Goal: Task Accomplishment & Management: Complete application form

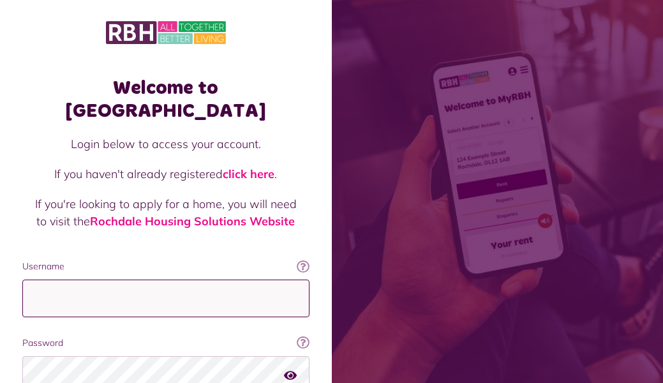
type input "**********"
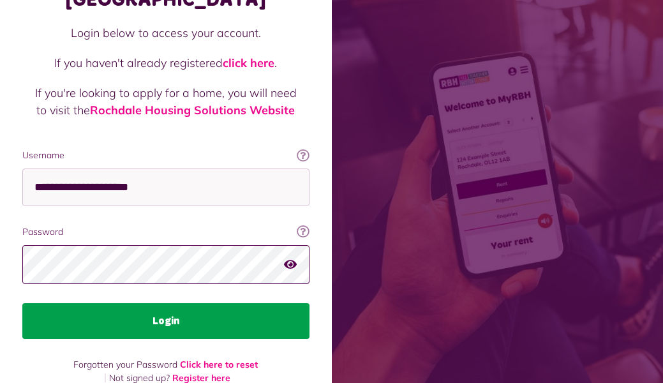
scroll to position [110, 0]
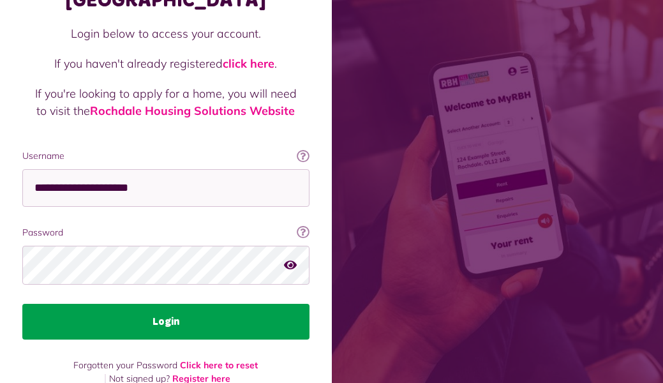
click at [154, 304] on button "Login" at bounding box center [165, 322] width 287 height 36
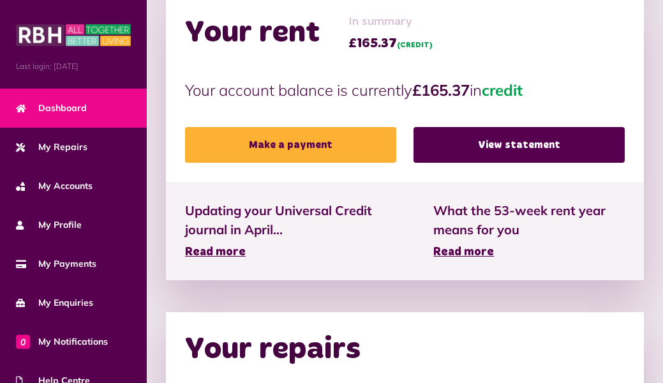
scroll to position [347, 0]
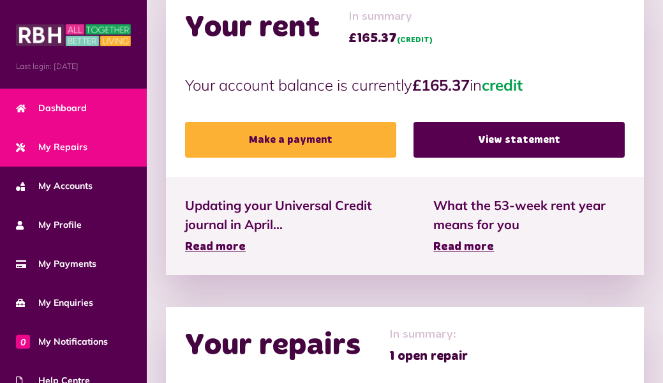
click at [56, 149] on span "My Repairs" at bounding box center [51, 146] width 71 height 13
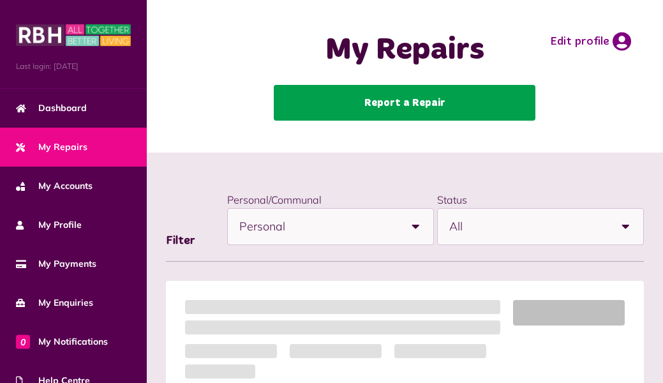
click at [371, 102] on link "Report a Repair" at bounding box center [405, 103] width 262 height 36
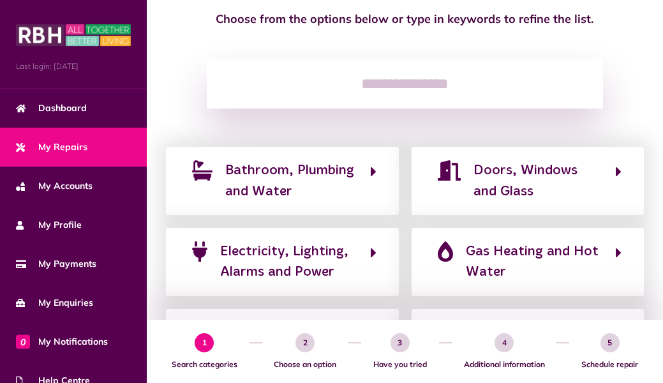
scroll to position [128, 0]
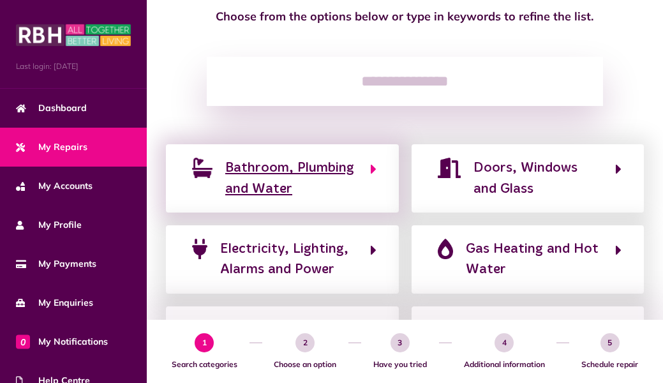
click at [280, 170] on span "Bathroom, Plumbing and Water" at bounding box center [291, 178] width 132 height 41
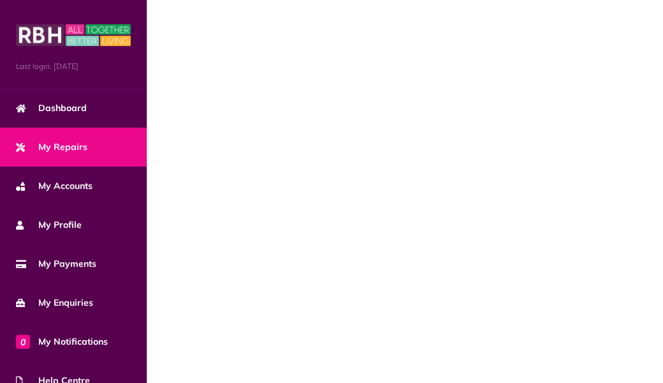
scroll to position [0, 0]
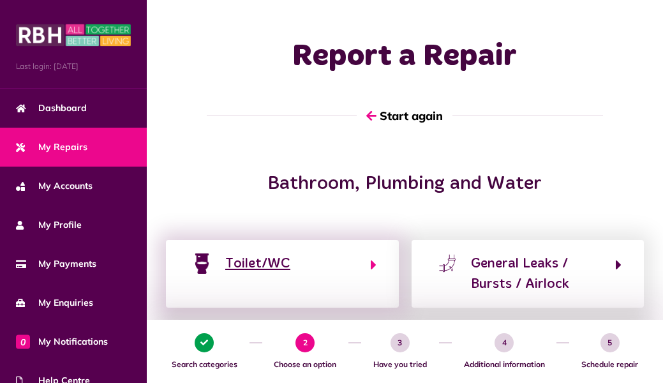
click at [276, 263] on div "Toilet/WC" at bounding box center [257, 263] width 65 height 20
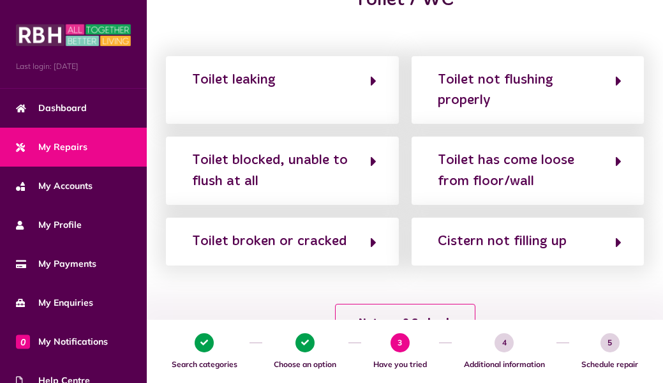
scroll to position [186, 0]
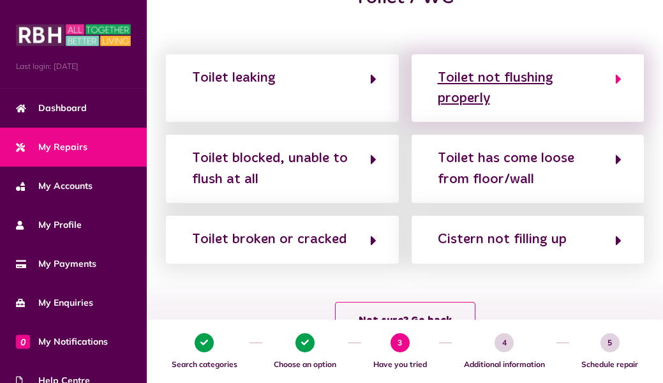
click at [478, 72] on div "Toilet not flushing properly" at bounding box center [520, 88] width 165 height 41
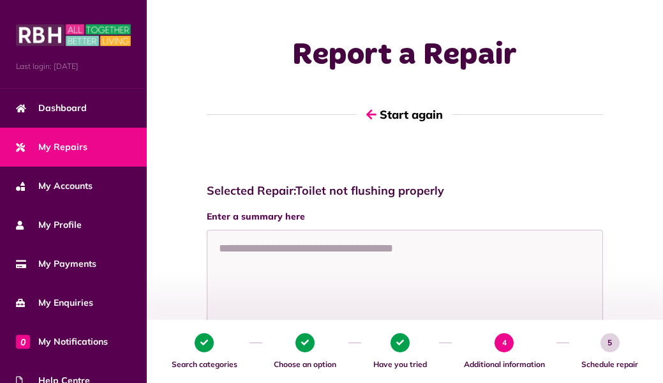
scroll to position [0, 0]
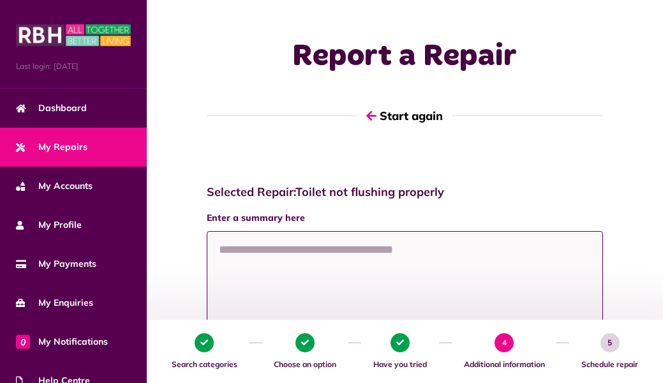
click at [364, 267] on textarea at bounding box center [405, 279] width 396 height 96
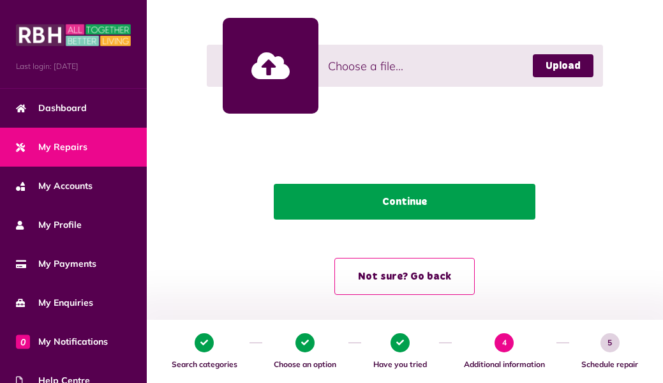
scroll to position [392, 0]
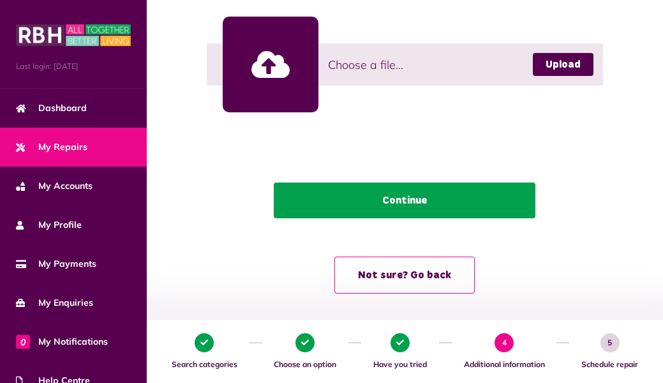
type textarea "**********"
click at [403, 197] on button "Continue" at bounding box center [405, 200] width 262 height 36
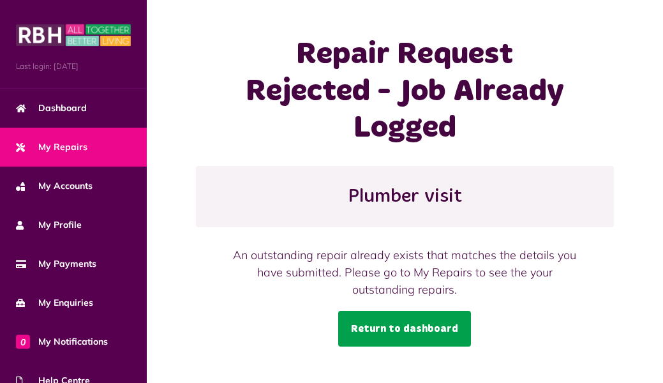
click at [369, 311] on link "Return to dashboard" at bounding box center [404, 329] width 133 height 36
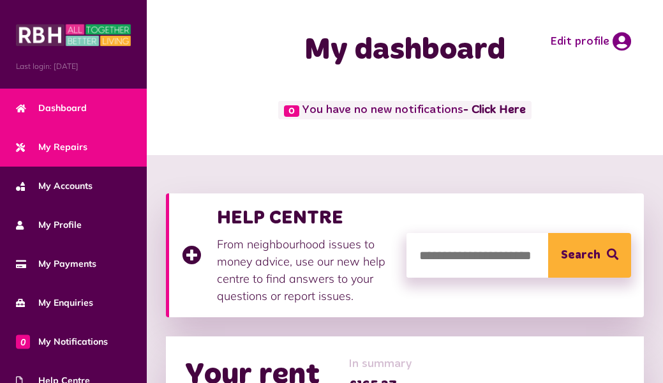
click at [59, 145] on span "My Repairs" at bounding box center [51, 146] width 71 height 13
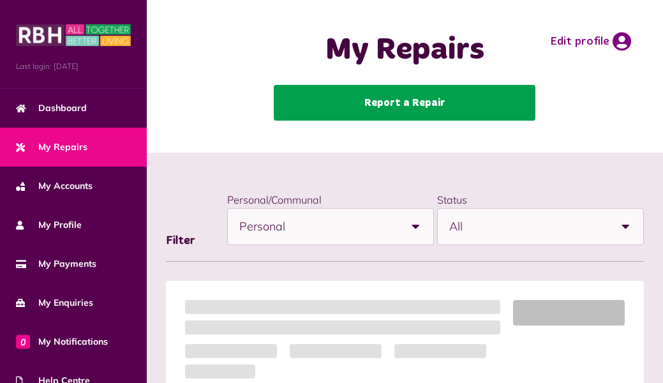
click at [366, 109] on link "Report a Repair" at bounding box center [405, 103] width 262 height 36
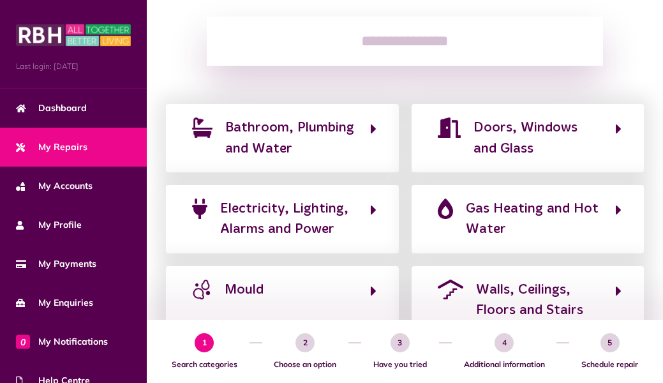
scroll to position [118, 0]
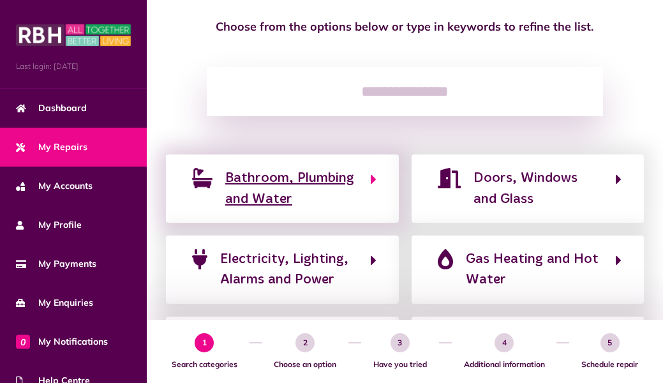
click at [303, 186] on span "Bathroom, Plumbing and Water" at bounding box center [291, 188] width 132 height 41
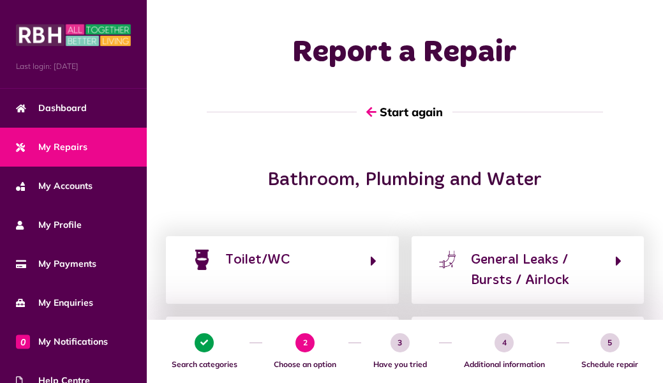
scroll to position [0, 0]
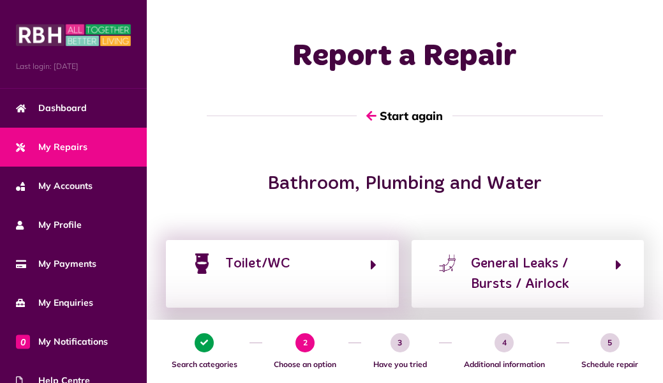
click at [299, 244] on div "Toilet/WC" at bounding box center [282, 274] width 233 height 68
click at [263, 273] on div "Toilet/WC" at bounding box center [257, 263] width 65 height 20
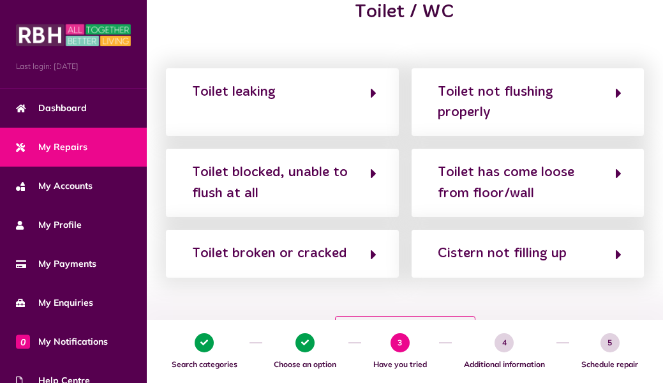
scroll to position [172, 0]
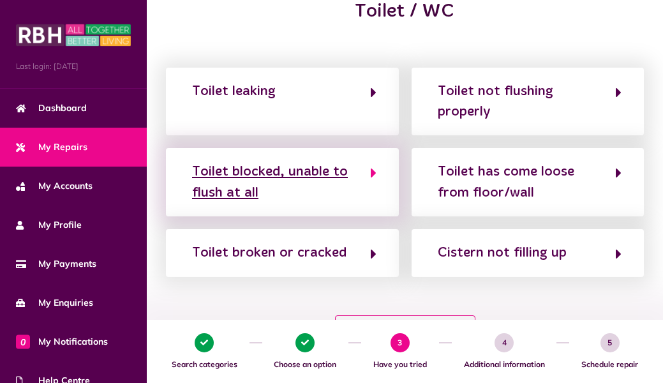
click at [266, 174] on div "Toilet blocked, unable to flush at all" at bounding box center [274, 181] width 165 height 41
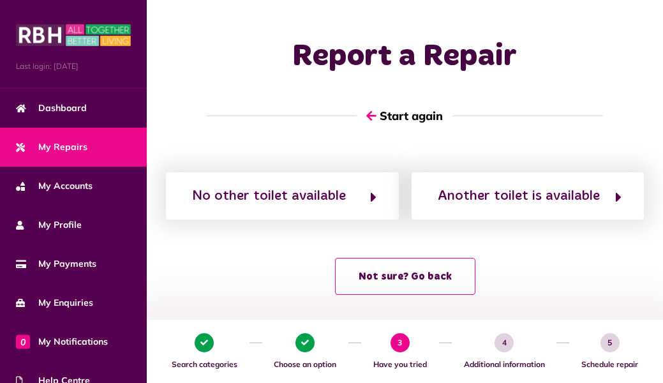
scroll to position [0, 0]
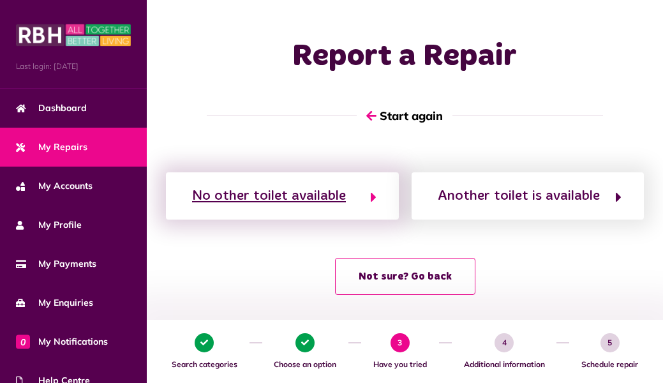
click at [314, 201] on div "No other toilet available" at bounding box center [269, 196] width 154 height 20
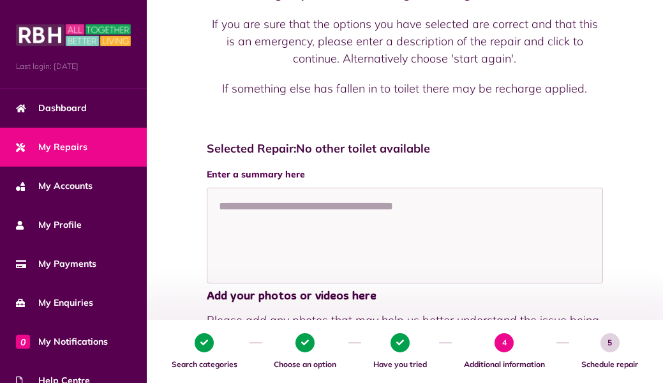
scroll to position [411, 0]
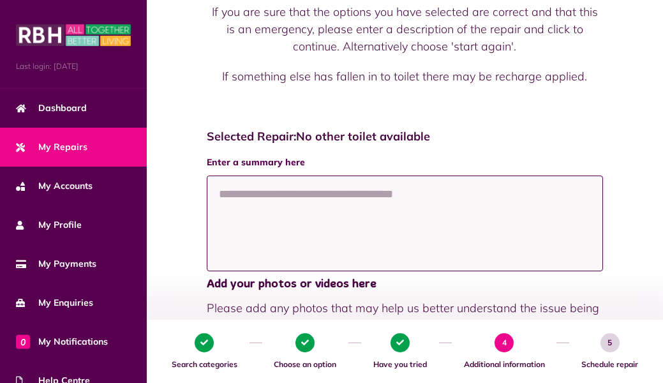
click at [325, 207] on textarea at bounding box center [405, 223] width 396 height 96
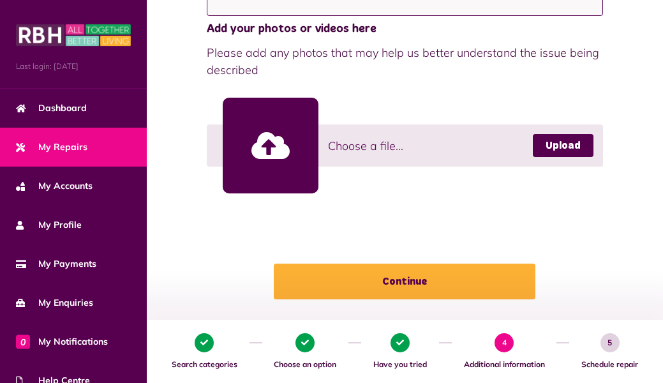
scroll to position [668, 0]
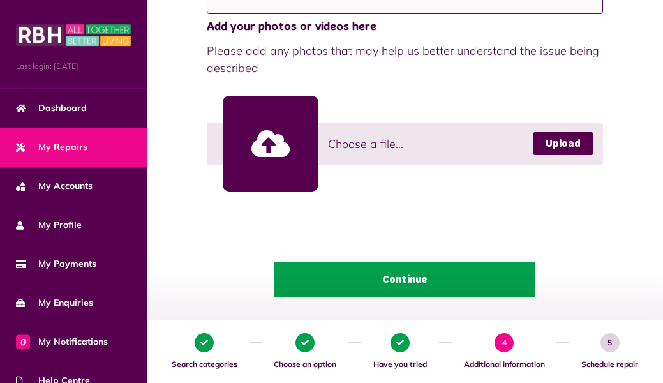
type textarea "**********"
click at [374, 270] on button "Continue" at bounding box center [405, 280] width 262 height 36
